Goal: Information Seeking & Learning: Find specific fact

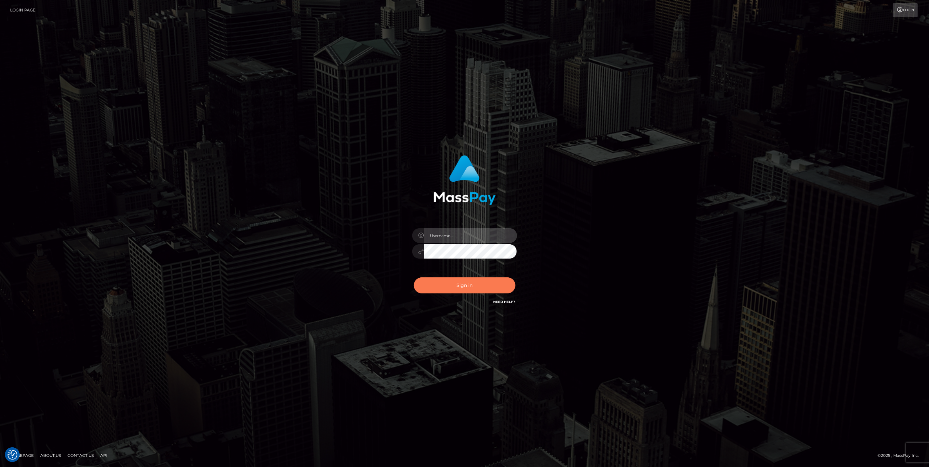
type input "jlo"
click at [493, 283] on button "Sign in" at bounding box center [465, 286] width 102 height 16
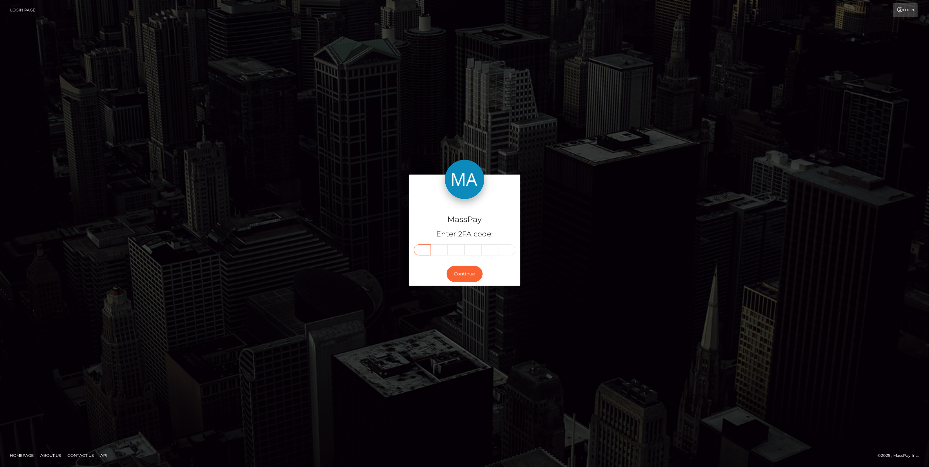
paste input "0"
type input "0"
type input "9"
type input "7"
type input "0"
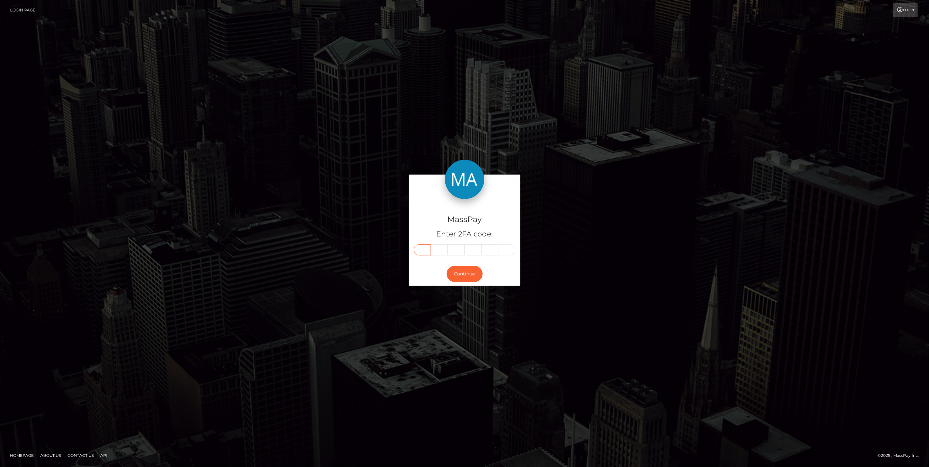
type input "6"
type input "9"
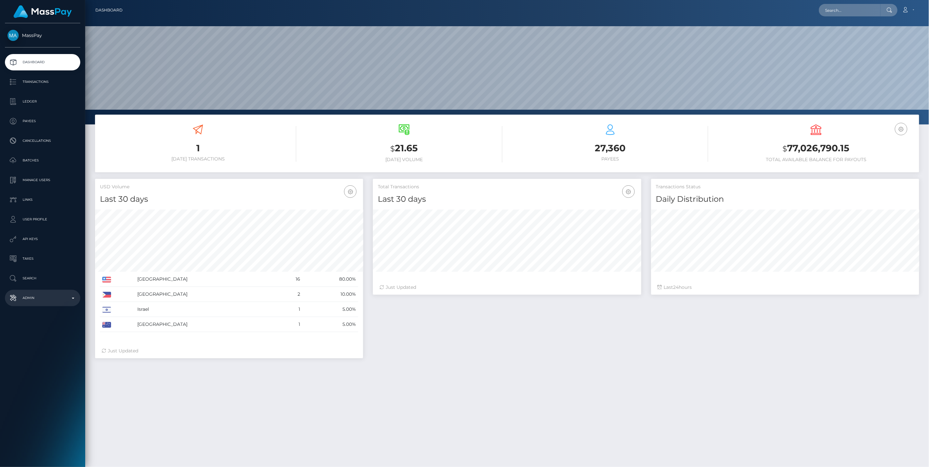
scroll to position [116, 268]
click at [841, 10] on input "text" at bounding box center [850, 10] width 62 height 12
paste input "5158853e-75be-11f0-9703-0266f44cc279"
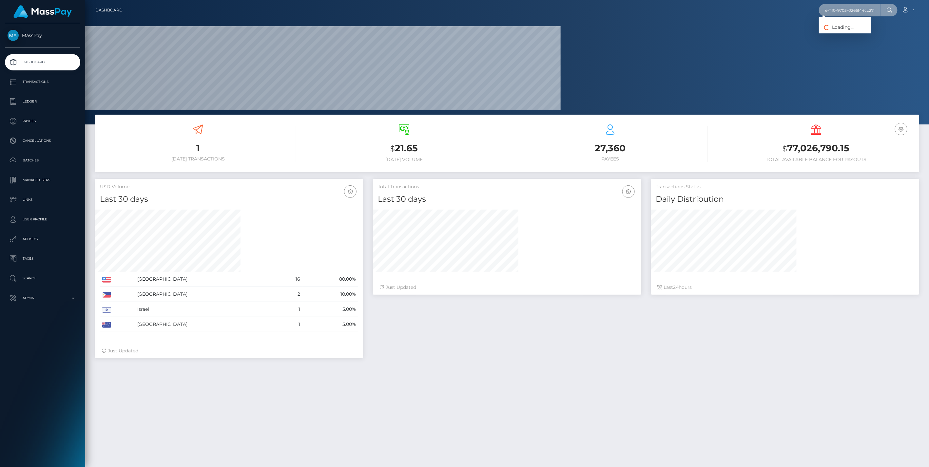
scroll to position [0, 0]
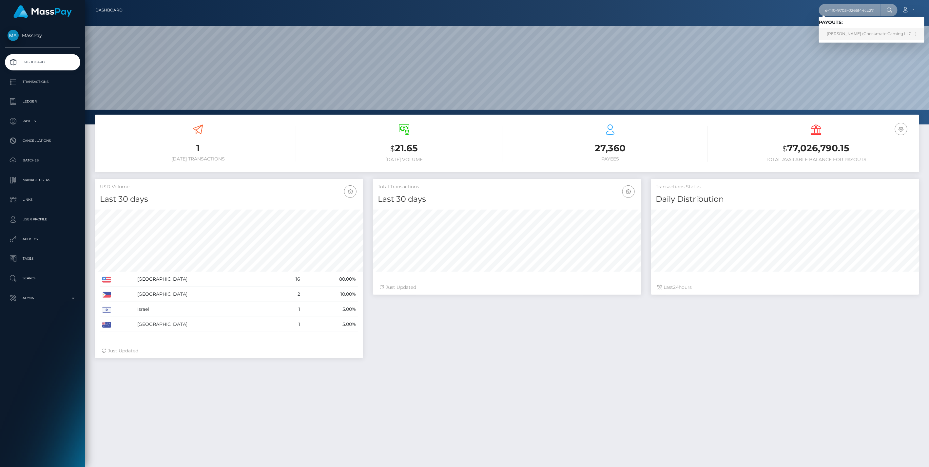
type input "5158853e-75be-11f0-9703-0266f44cc279"
click at [852, 35] on link "Jawad Hussain (Checkmate Gaming LLC - )" at bounding box center [871, 34] width 105 height 12
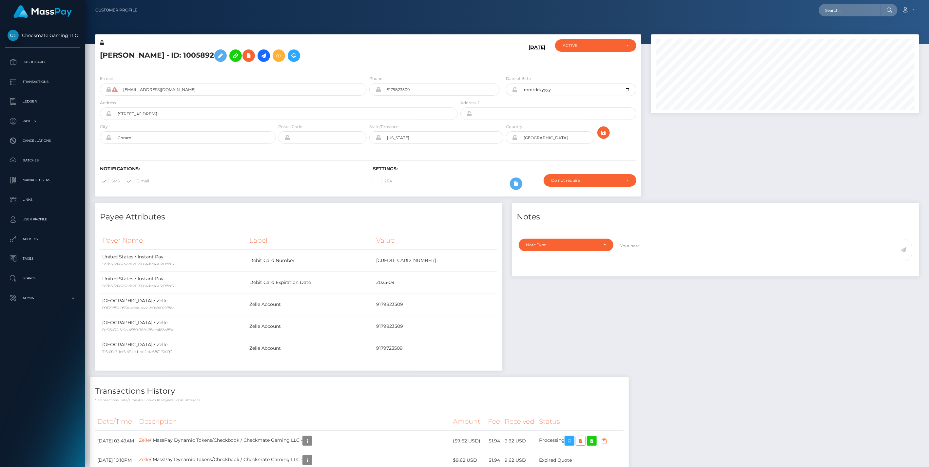
scroll to position [79, 268]
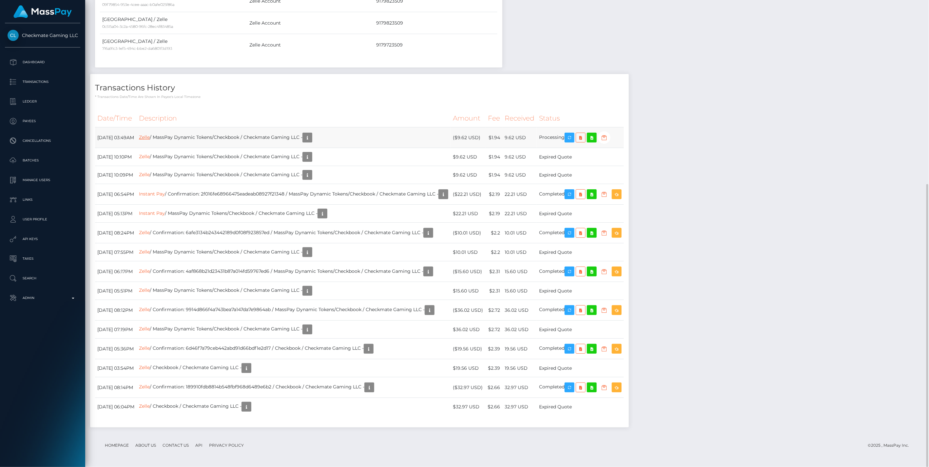
click at [150, 138] on link "Zelle" at bounding box center [144, 137] width 11 height 6
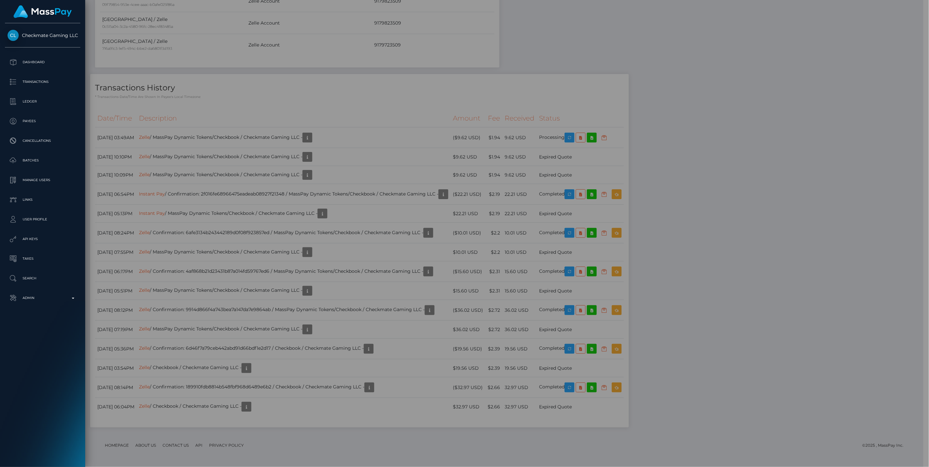
scroll to position [327549, 327361]
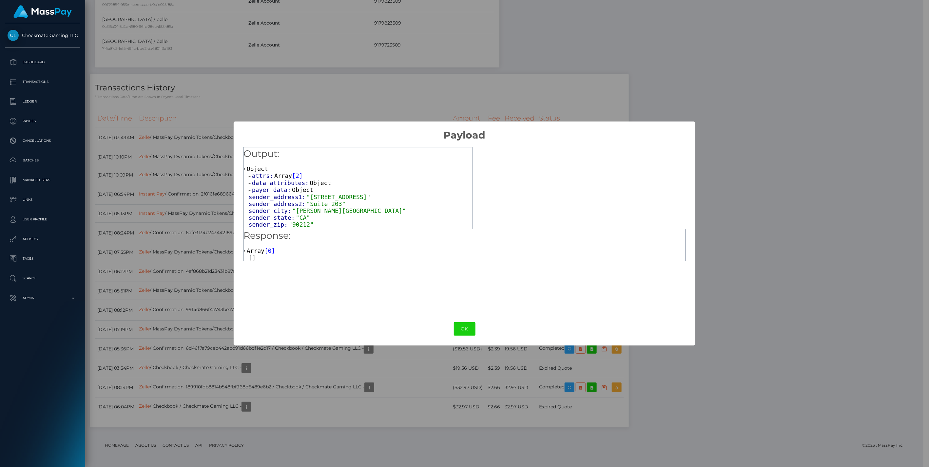
click at [250, 181] on span at bounding box center [250, 183] width 3 height 4
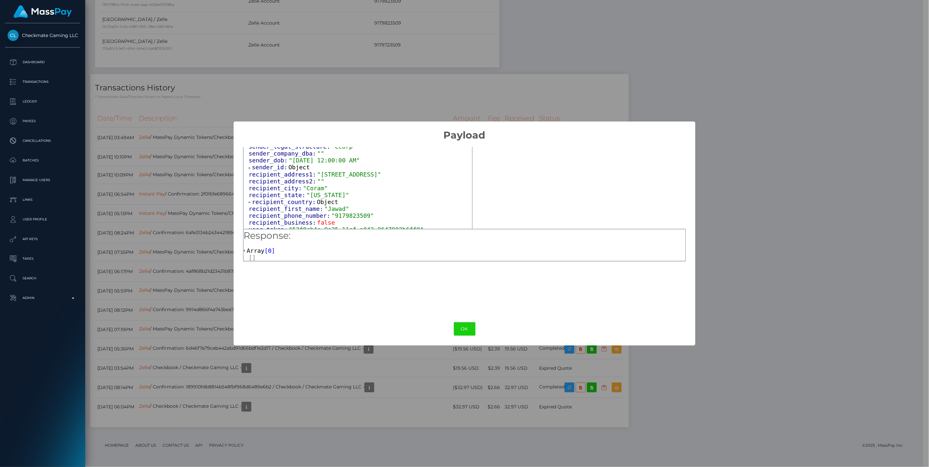
scroll to position [0, 0]
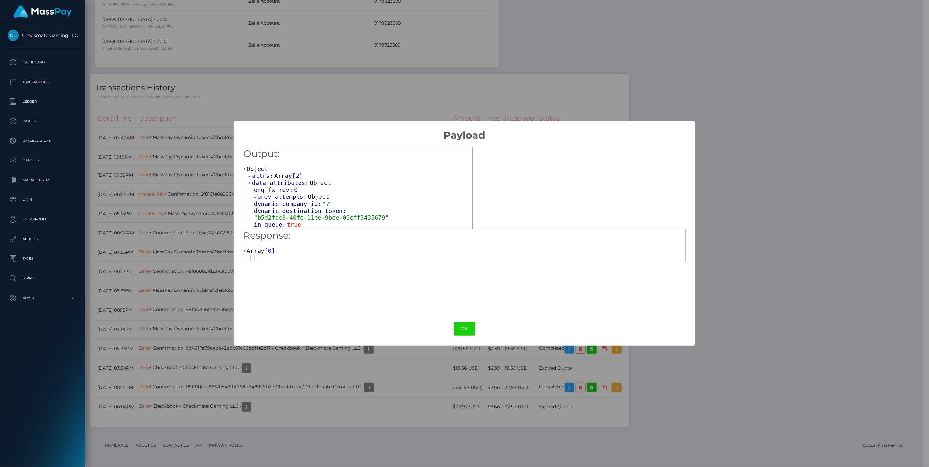
click at [250, 184] on span at bounding box center [250, 183] width 3 height 4
click at [249, 176] on span at bounding box center [250, 176] width 3 height 4
click at [256, 184] on span at bounding box center [255, 183] width 3 height 4
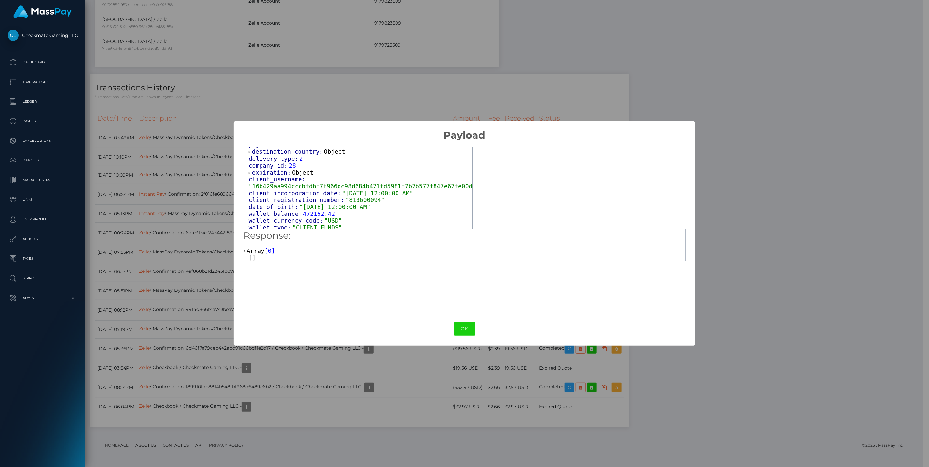
scroll to position [401, 0]
click at [460, 331] on button "OK" at bounding box center [465, 328] width 22 height 13
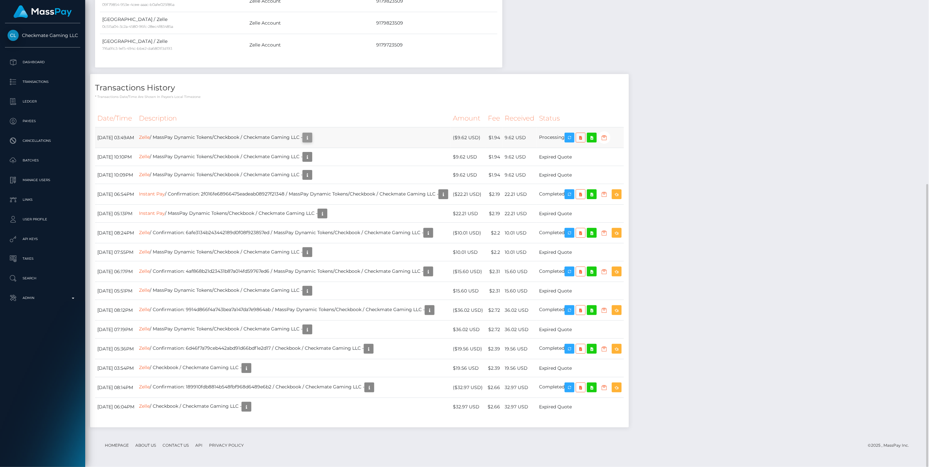
scroll to position [79, 268]
click at [311, 138] on icon "button" at bounding box center [307, 138] width 8 height 8
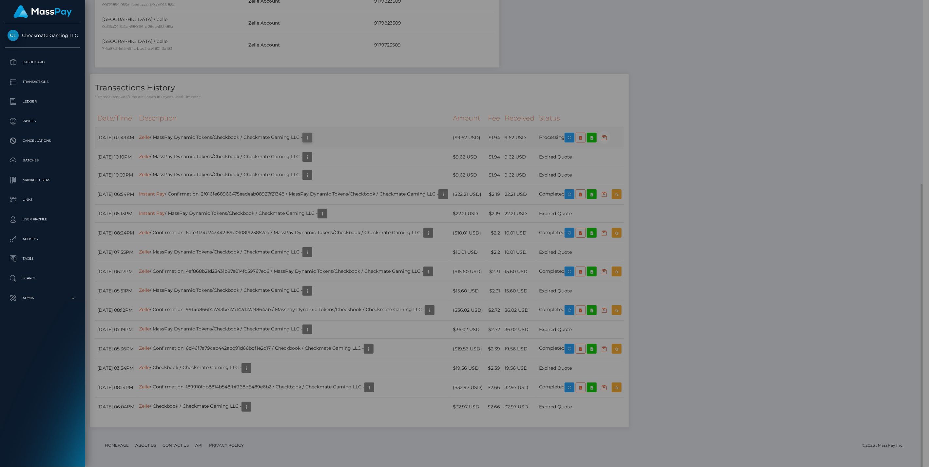
scroll to position [327549, 327361]
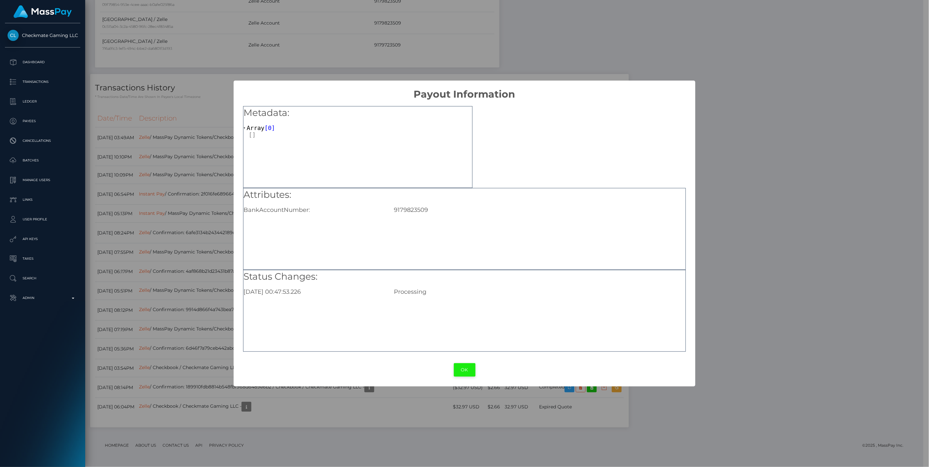
click at [461, 369] on button "OK" at bounding box center [465, 369] width 22 height 13
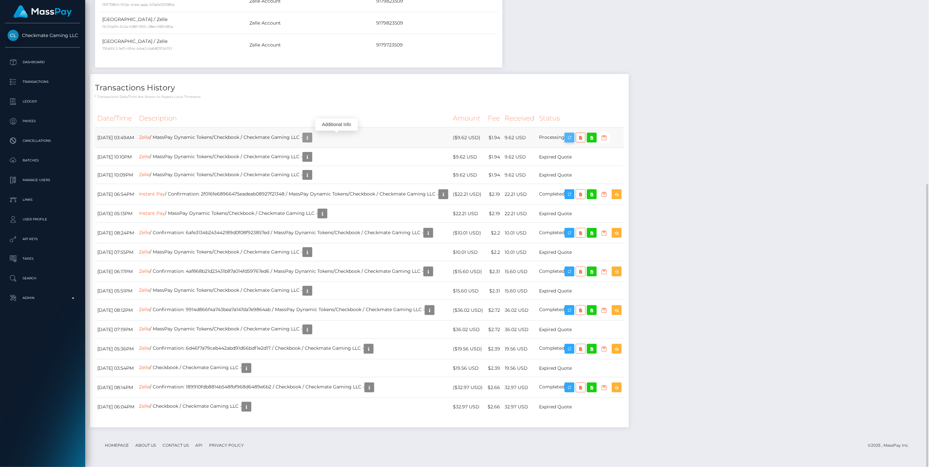
scroll to position [79, 268]
click at [573, 137] on icon "button" at bounding box center [569, 138] width 8 height 8
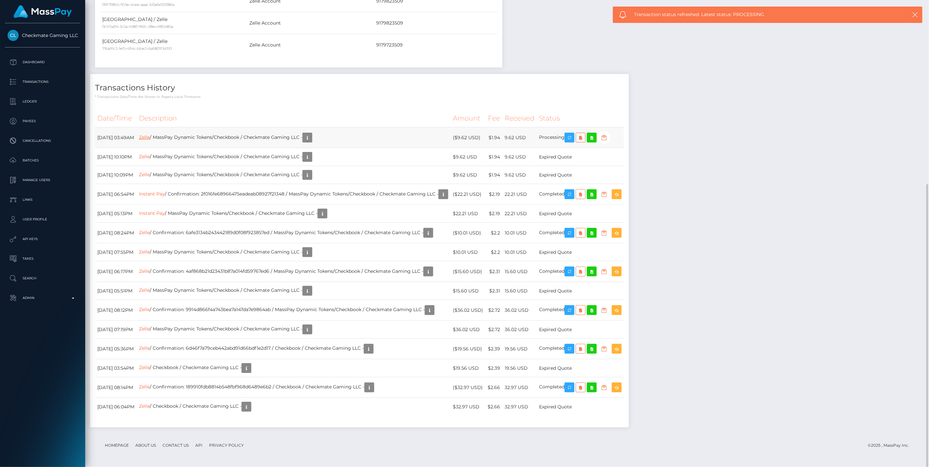
click at [150, 138] on link "Zelle" at bounding box center [144, 137] width 11 height 6
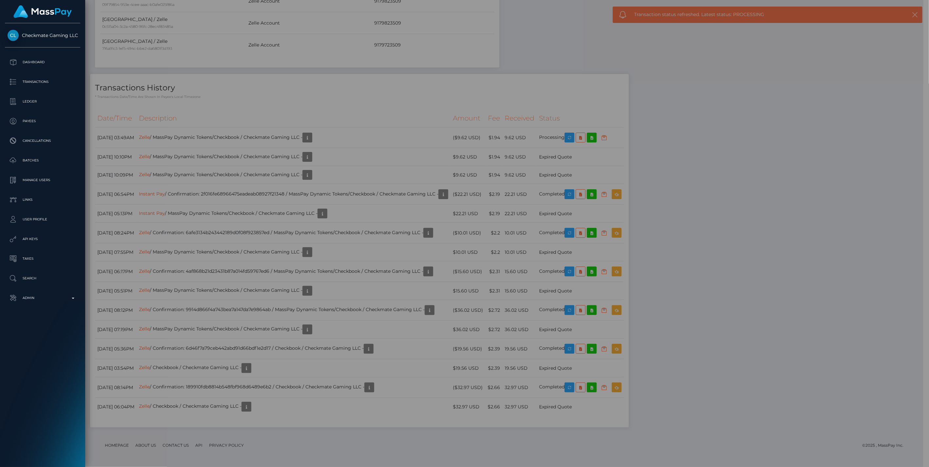
scroll to position [327549, 327361]
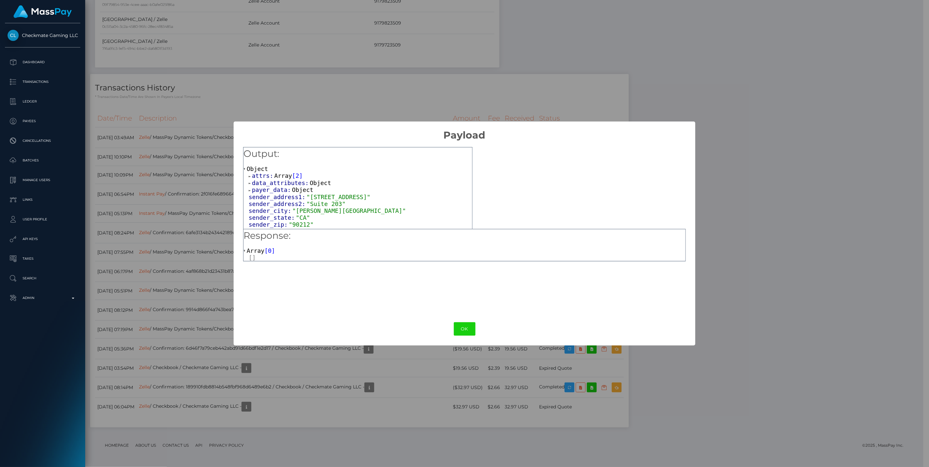
click at [247, 191] on div "attrs: Array [ 2 ] data_attributes: Object payer_data: Object sender_address1: …" at bounding box center [357, 386] width 229 height 428
click at [250, 190] on span at bounding box center [250, 190] width 3 height 4
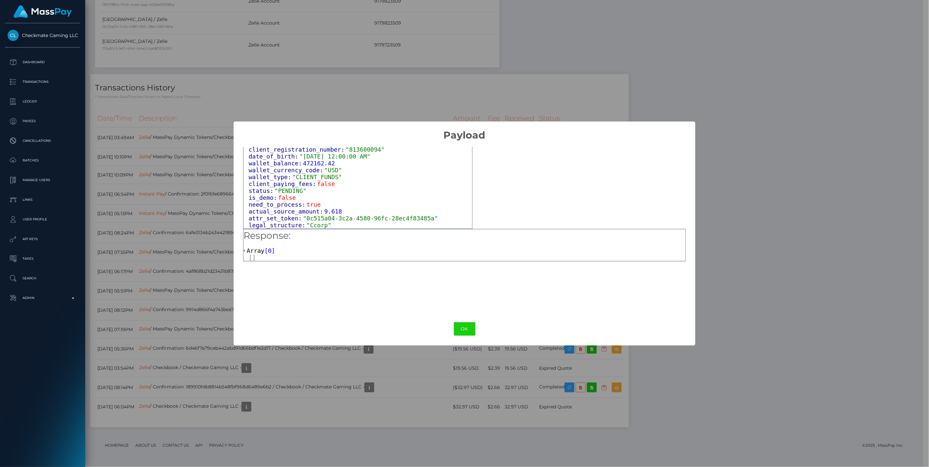
scroll to position [138, 0]
click at [472, 331] on button "OK" at bounding box center [465, 328] width 22 height 13
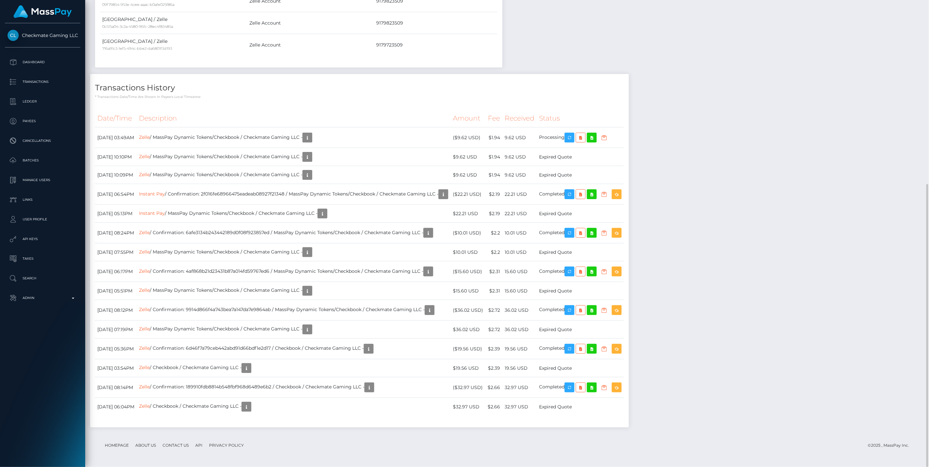
scroll to position [0, 0]
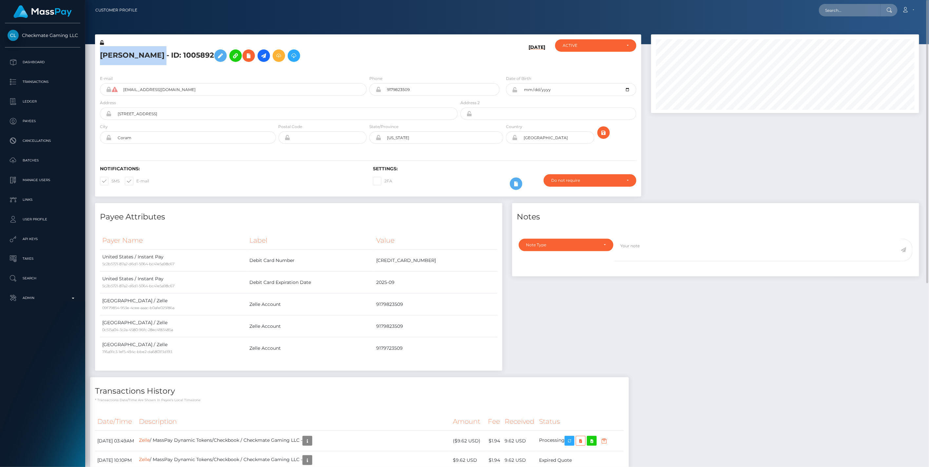
drag, startPoint x: 101, startPoint y: 55, endPoint x: 155, endPoint y: 56, distance: 54.7
click at [155, 56] on h5 "Jawad Hussain - ID: 1005892" at bounding box center [277, 55] width 354 height 19
copy h5 "Jawad Hussain"
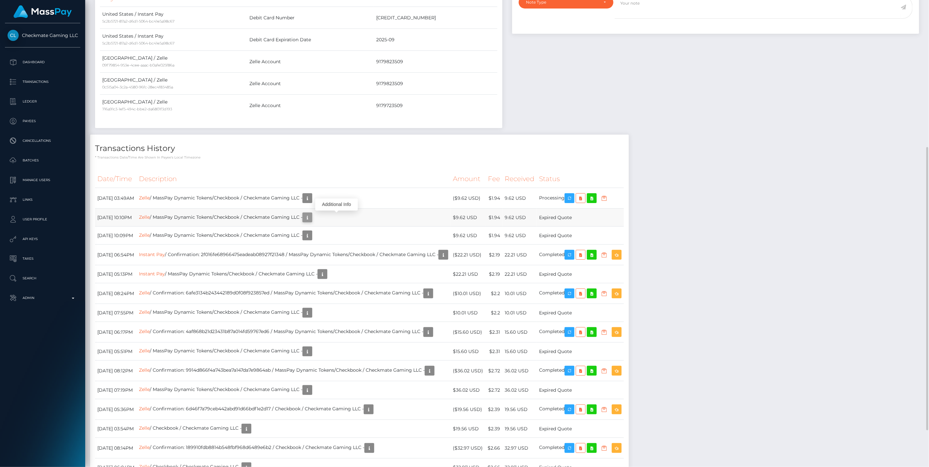
scroll to position [79, 268]
click at [311, 218] on icon "button" at bounding box center [307, 218] width 8 height 8
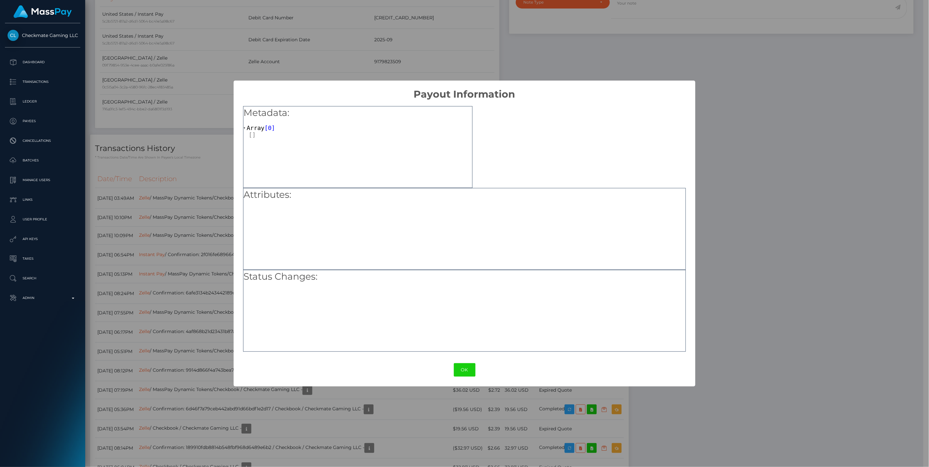
scroll to position [327549, 327361]
click at [467, 368] on button "OK" at bounding box center [465, 369] width 22 height 13
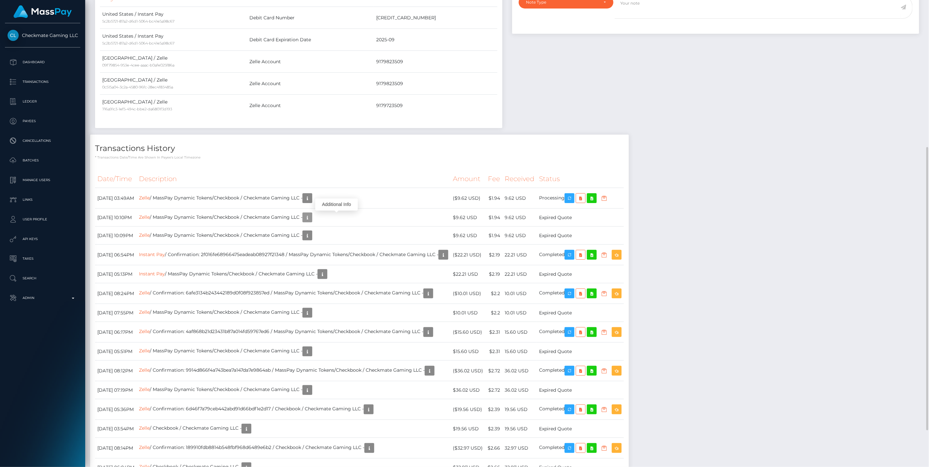
scroll to position [79, 268]
click at [335, 197] on div "Additional Info" at bounding box center [336, 205] width 43 height 16
click at [311, 199] on icon "button" at bounding box center [307, 198] width 8 height 8
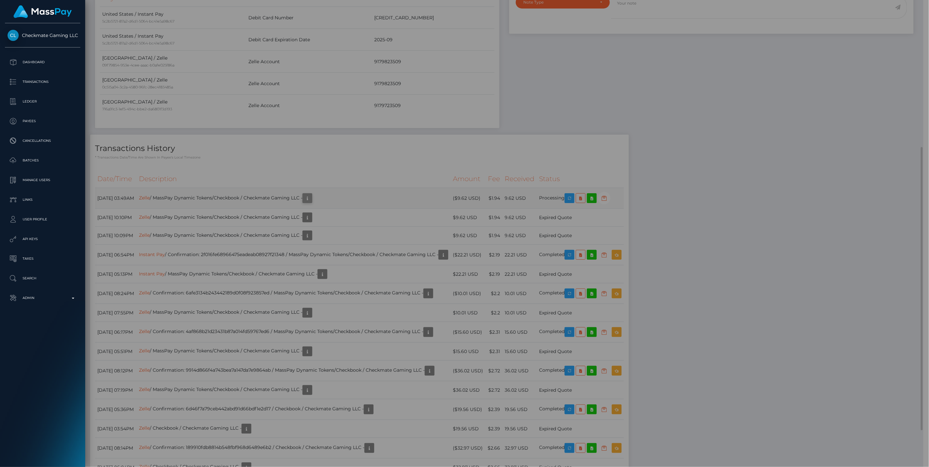
scroll to position [327549, 327361]
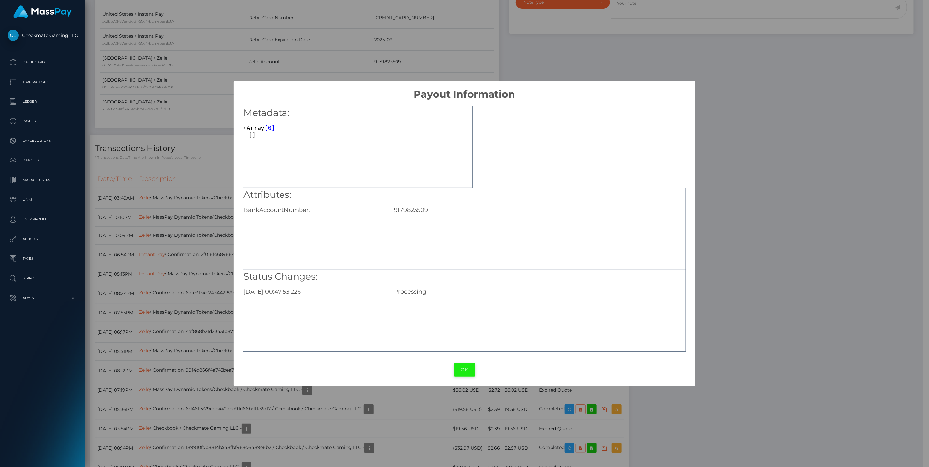
click at [464, 374] on button "OK" at bounding box center [465, 369] width 22 height 13
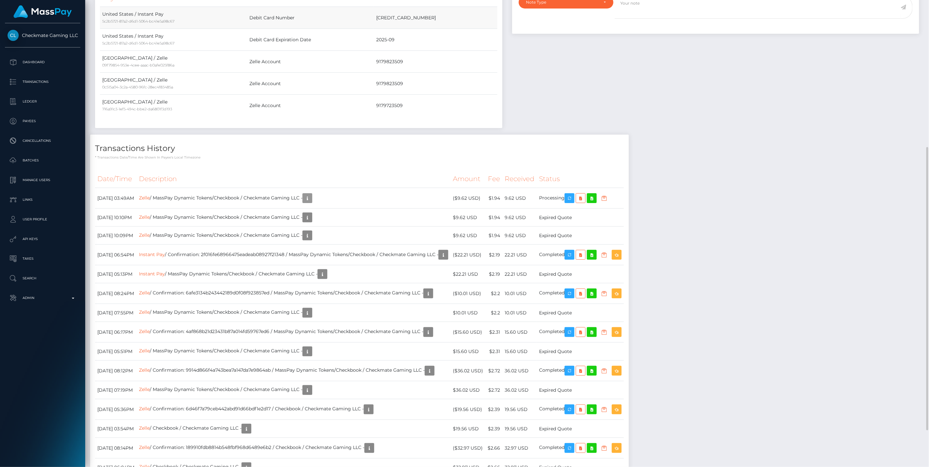
scroll to position [79, 268]
click at [311, 198] on icon "button" at bounding box center [307, 198] width 8 height 8
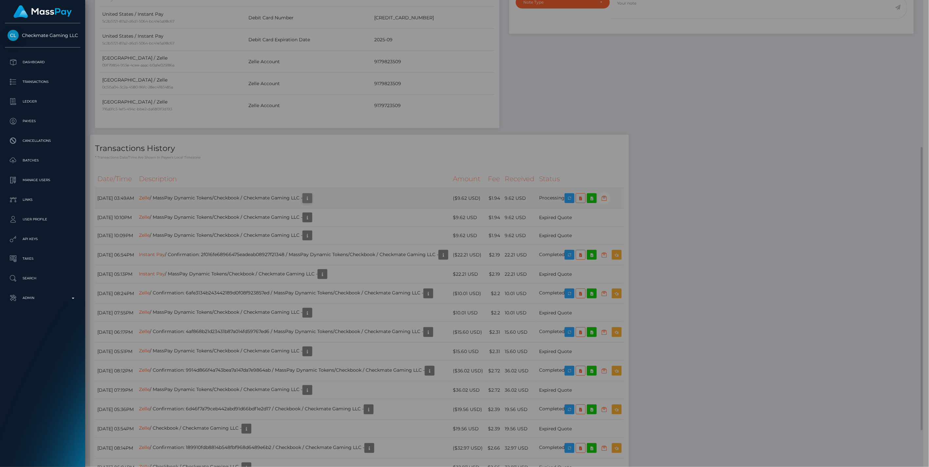
scroll to position [327549, 327361]
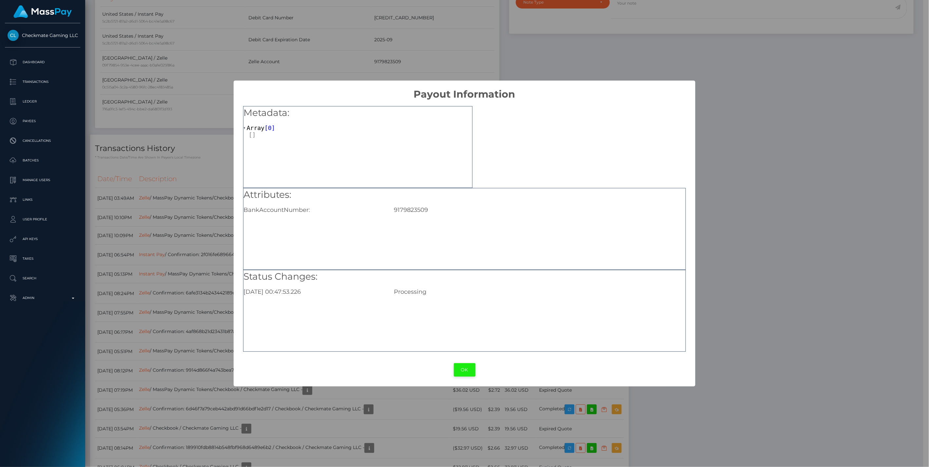
click at [464, 368] on button "OK" at bounding box center [465, 369] width 22 height 13
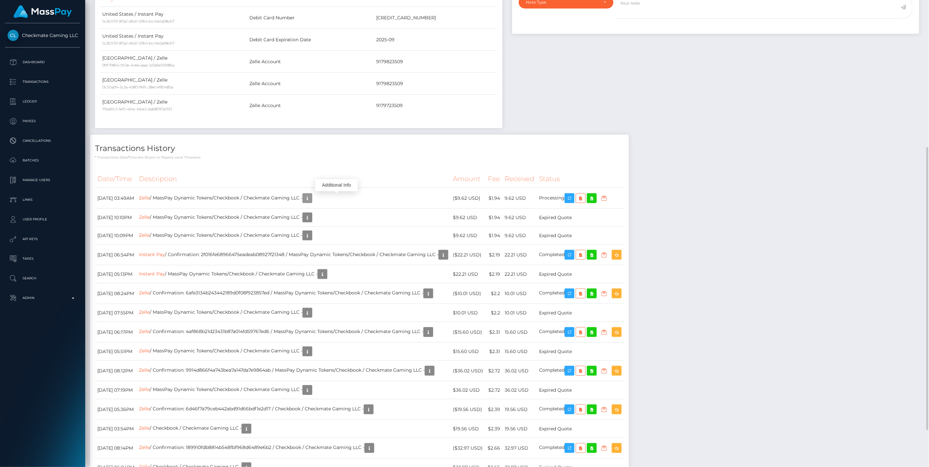
scroll to position [79, 268]
click at [754, 217] on div "Payee Attributes Payer Name Label Value United States / Instant Pay 5c2b5721-87…" at bounding box center [507, 227] width 834 height 534
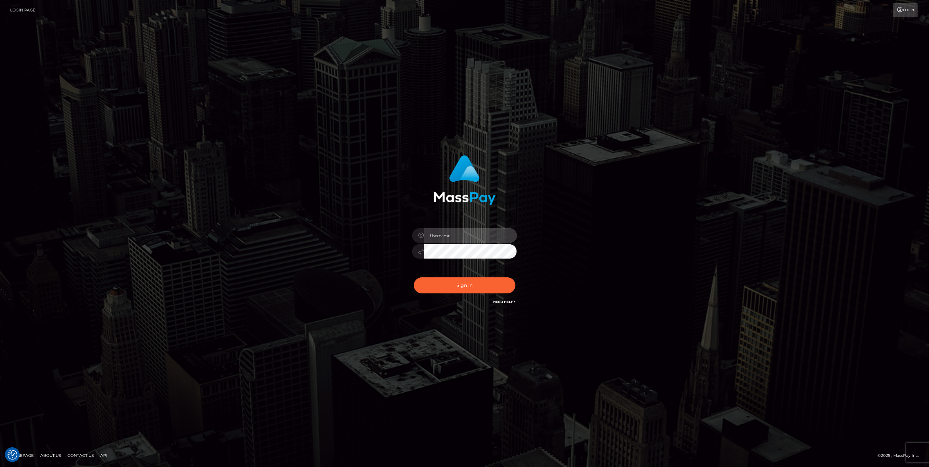
type input "jlo"
